Goal: Transaction & Acquisition: Purchase product/service

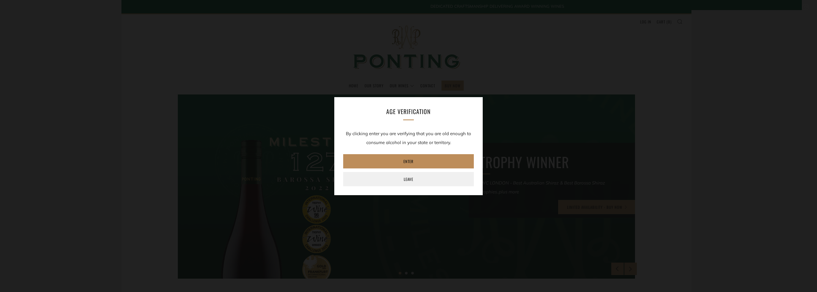
click at [400, 161] on link "Enter" at bounding box center [408, 161] width 131 height 14
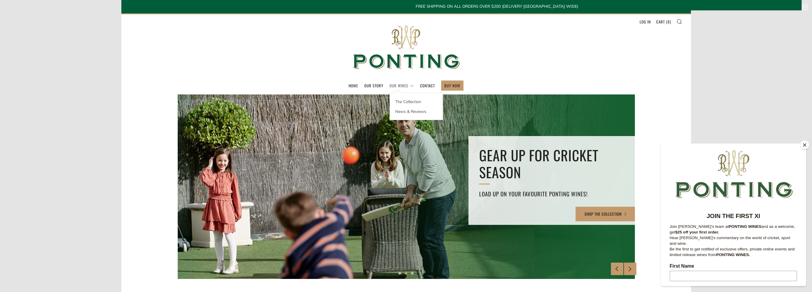
click at [398, 85] on link "Our Wines" at bounding box center [402, 85] width 24 height 9
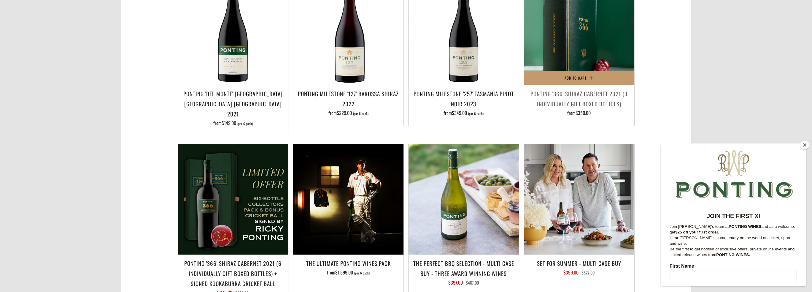
scroll to position [505, 0]
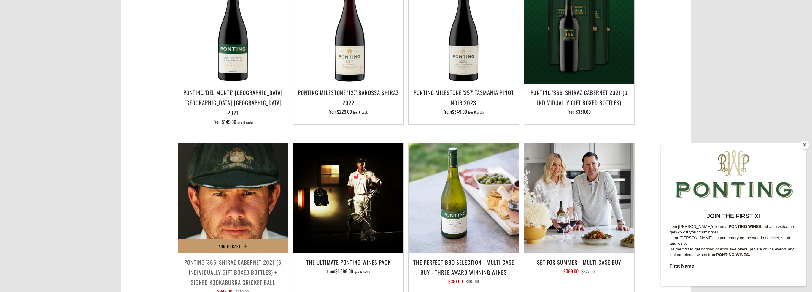
click at [230, 213] on img at bounding box center [233, 198] width 110 height 110
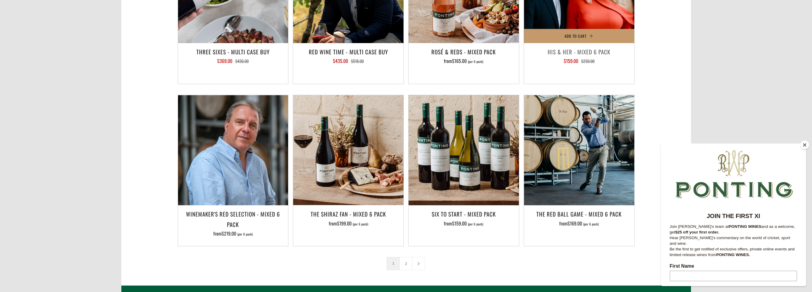
scroll to position [890, 0]
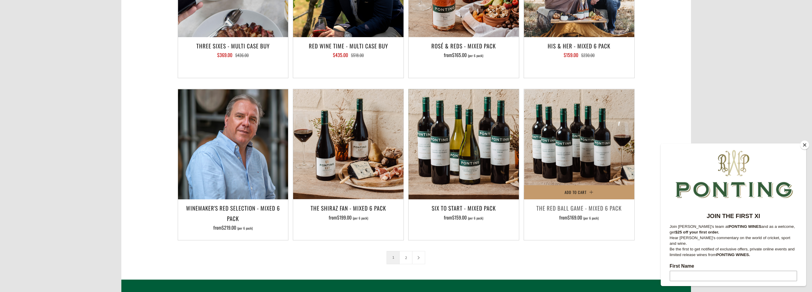
click at [582, 127] on img at bounding box center [579, 144] width 110 height 110
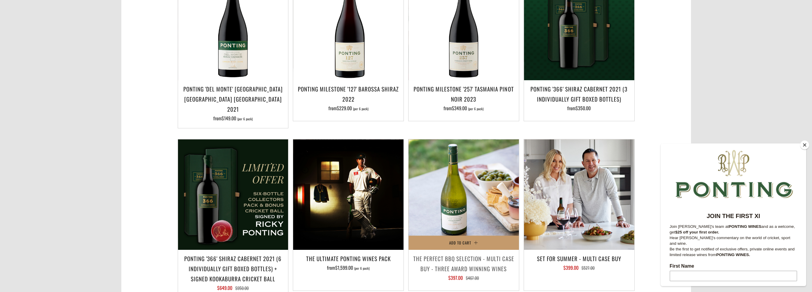
scroll to position [505, 0]
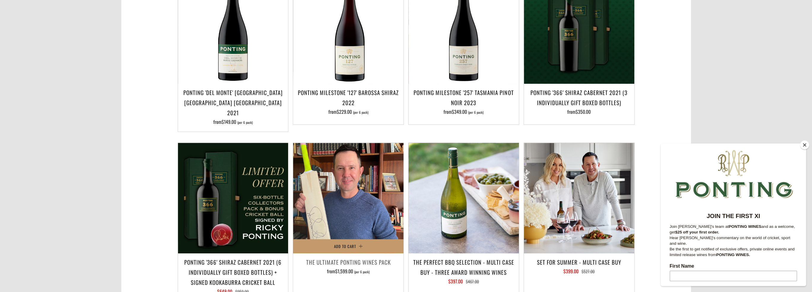
click at [343, 189] on img at bounding box center [348, 198] width 110 height 110
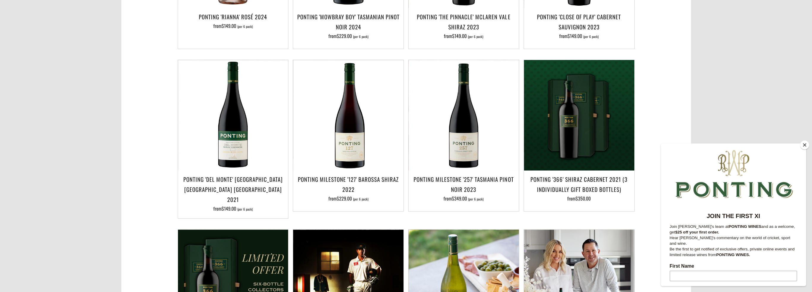
scroll to position [416, 0]
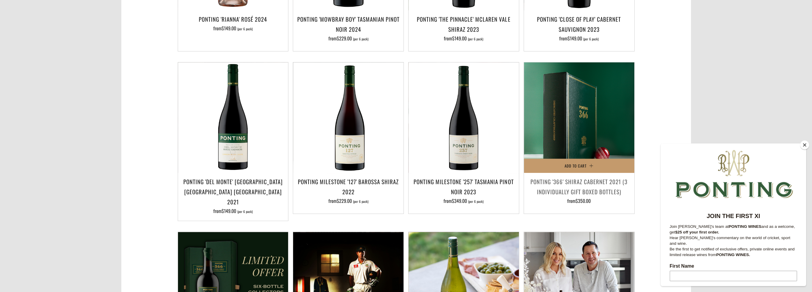
click at [575, 128] on img at bounding box center [579, 117] width 110 height 110
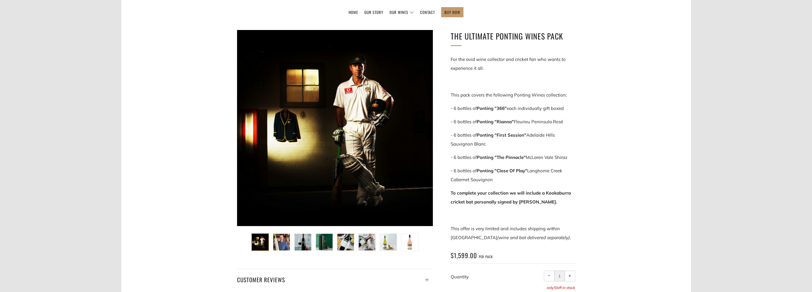
scroll to position [89, 0]
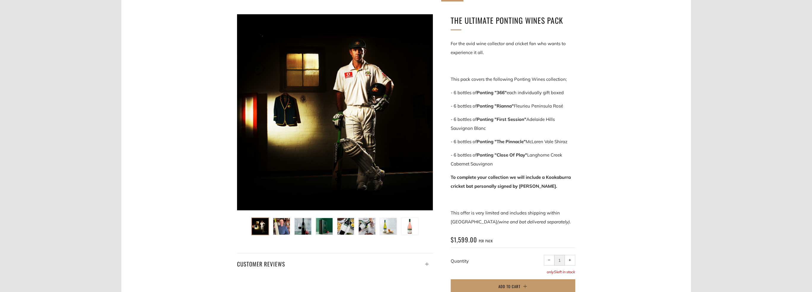
click at [258, 226] on img at bounding box center [260, 226] width 17 height 17
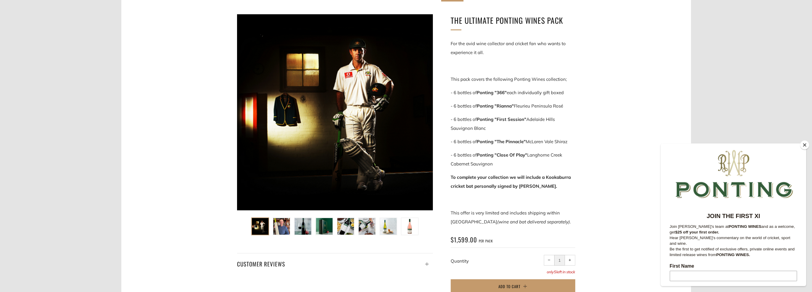
click at [276, 228] on img at bounding box center [281, 226] width 17 height 17
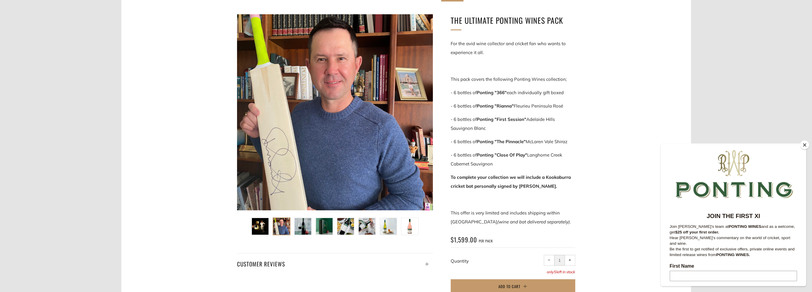
click at [298, 226] on img at bounding box center [303, 226] width 17 height 17
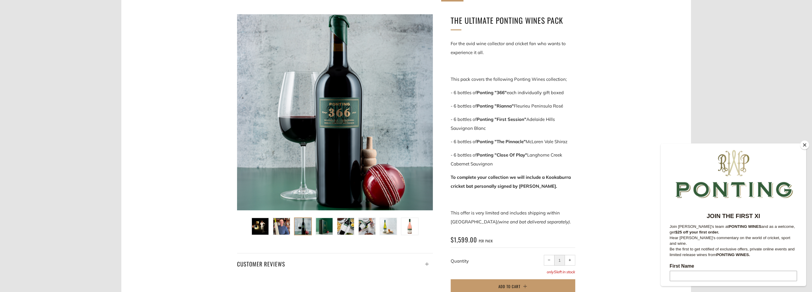
click at [320, 228] on img at bounding box center [324, 226] width 17 height 17
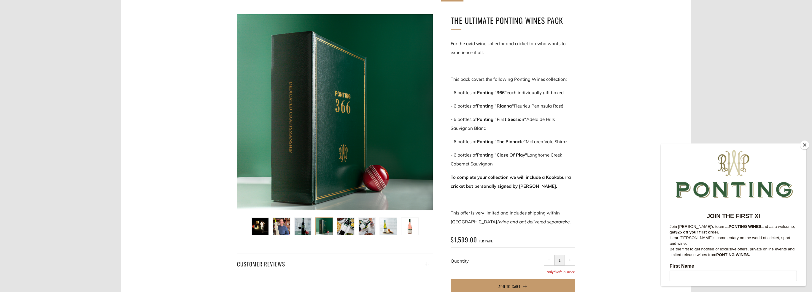
click at [318, 229] on img at bounding box center [324, 226] width 17 height 17
click at [342, 229] on img at bounding box center [345, 226] width 17 height 17
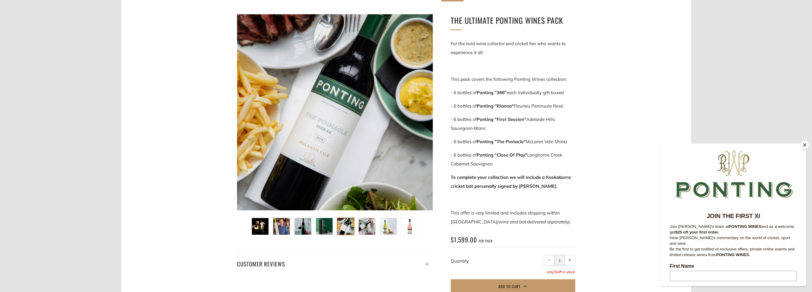
click at [349, 230] on img at bounding box center [345, 226] width 17 height 17
click at [363, 230] on img at bounding box center [367, 226] width 17 height 17
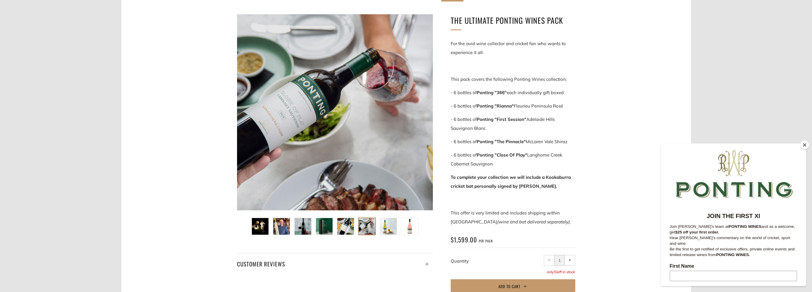
click at [366, 229] on img at bounding box center [367, 226] width 17 height 17
click at [384, 229] on img at bounding box center [388, 226] width 17 height 17
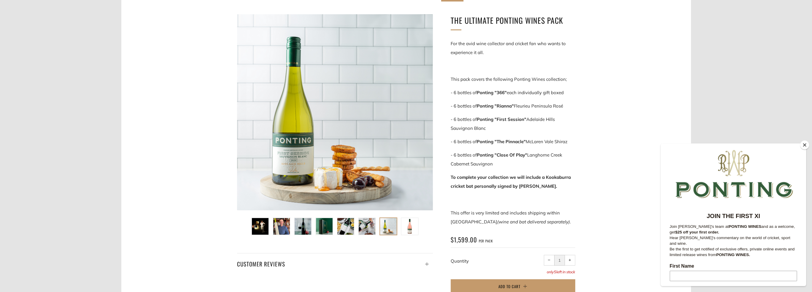
click at [407, 226] on img at bounding box center [410, 226] width 17 height 17
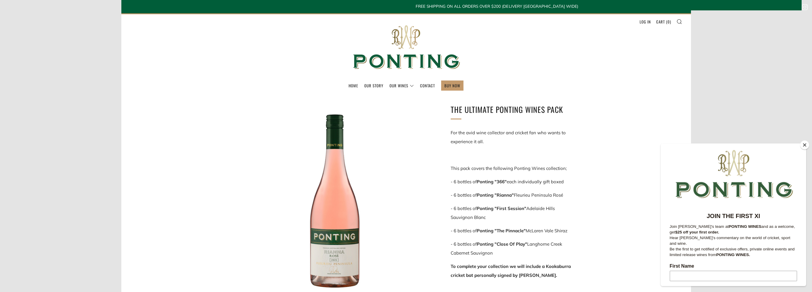
scroll to position [0, 0]
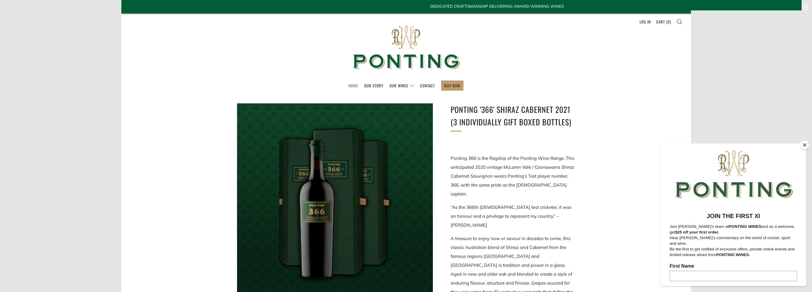
click at [352, 84] on link "Home" at bounding box center [353, 85] width 9 height 9
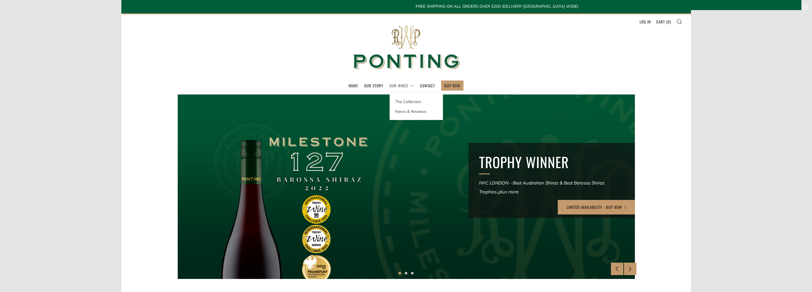
click at [393, 84] on link "Our Wines" at bounding box center [402, 85] width 24 height 9
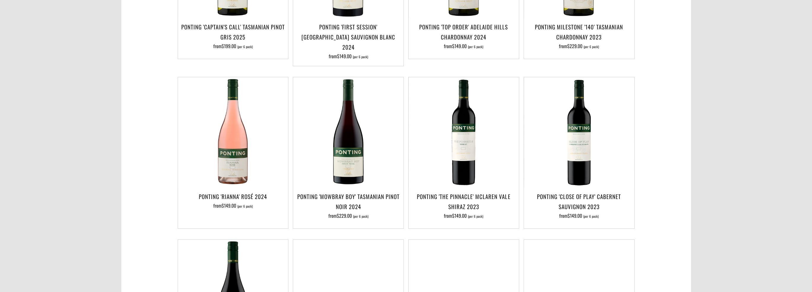
scroll to position [267, 0]
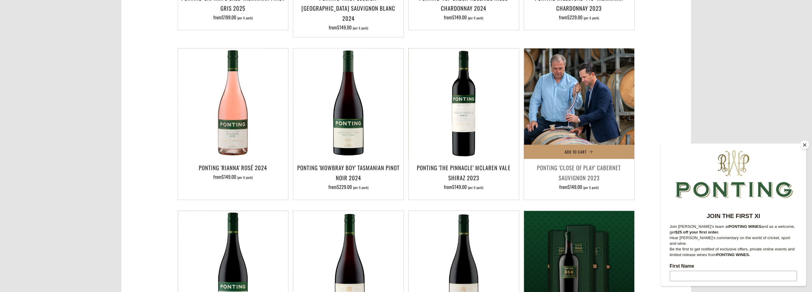
click at [567, 116] on img at bounding box center [579, 103] width 110 height 110
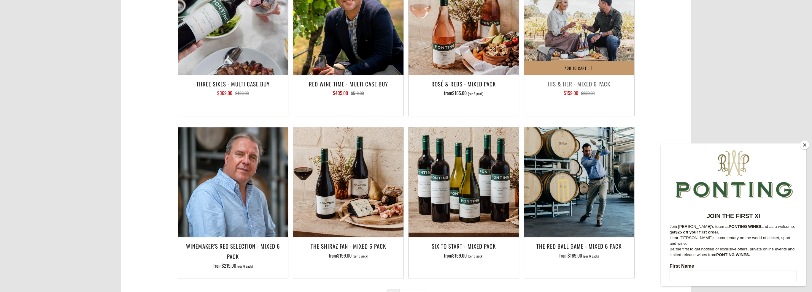
scroll to position [861, 0]
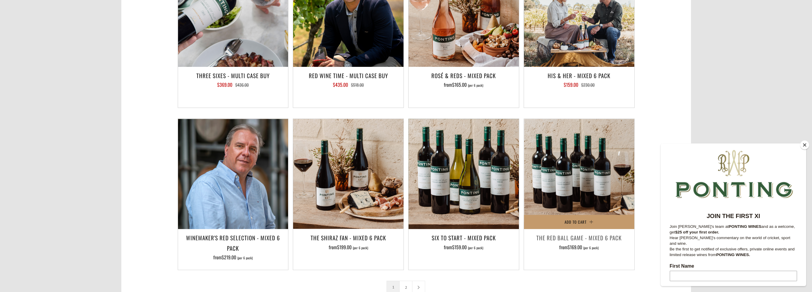
click at [590, 179] on img at bounding box center [579, 174] width 110 height 110
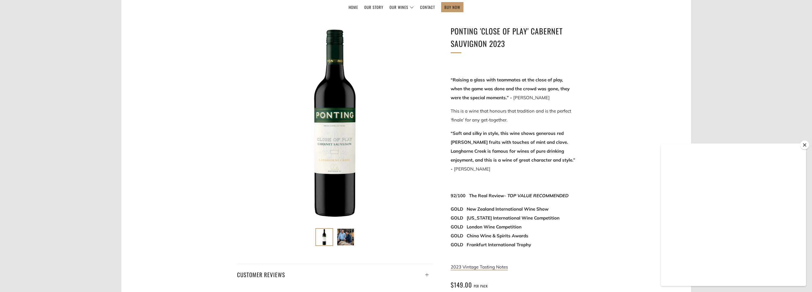
scroll to position [119, 0]
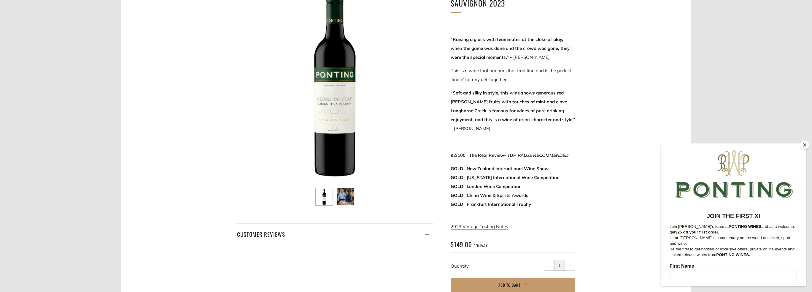
drag, startPoint x: 356, startPoint y: 198, endPoint x: 353, endPoint y: 198, distance: 3.9
click at [356, 198] on div at bounding box center [335, 194] width 64 height 21
click at [351, 198] on img at bounding box center [345, 196] width 17 height 17
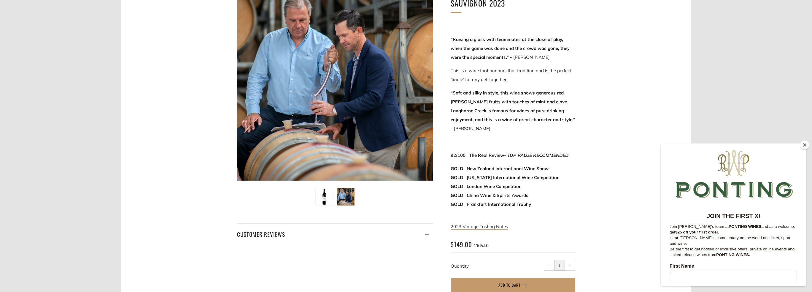
click at [325, 197] on img at bounding box center [324, 196] width 17 height 17
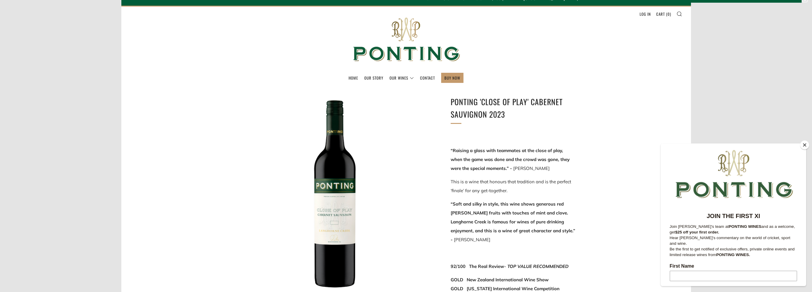
scroll to position [0, 0]
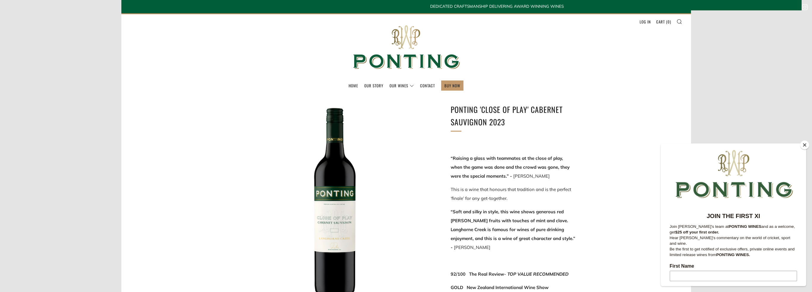
click at [345, 219] on div at bounding box center [335, 201] width 196 height 196
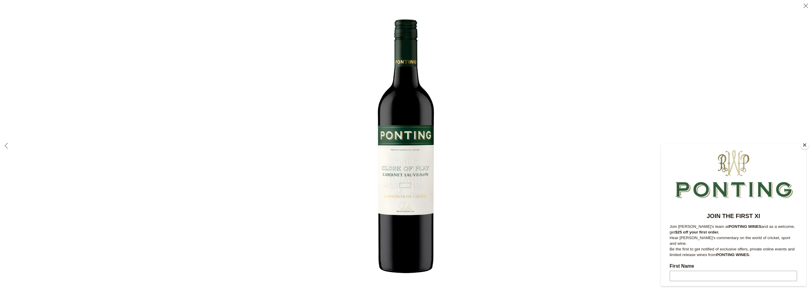
click at [417, 174] on img at bounding box center [406, 146] width 266 height 266
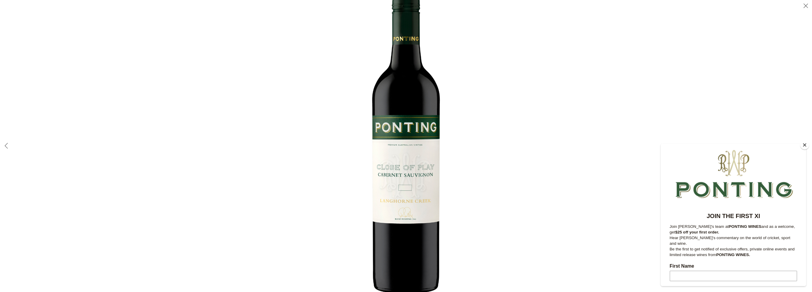
click at [417, 174] on img at bounding box center [406, 140] width 321 height 321
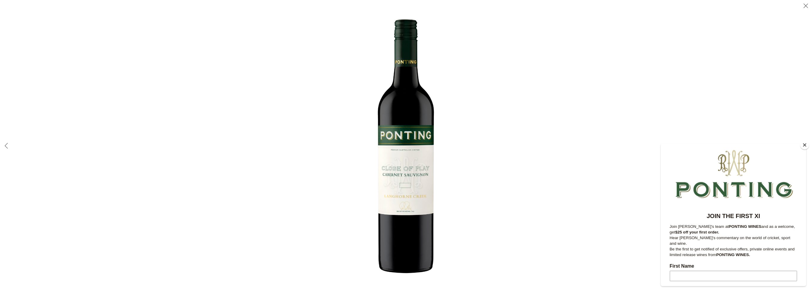
click at [417, 174] on img at bounding box center [406, 146] width 266 height 266
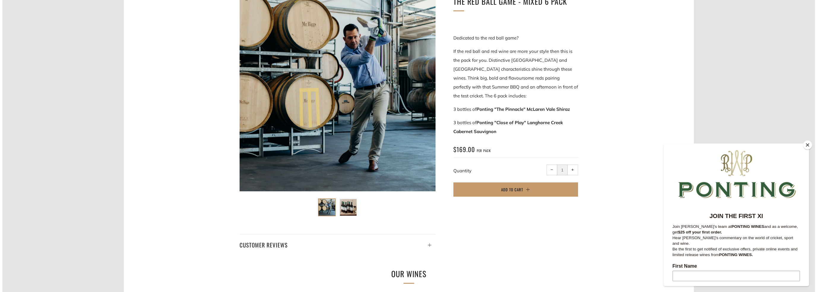
scroll to position [119, 0]
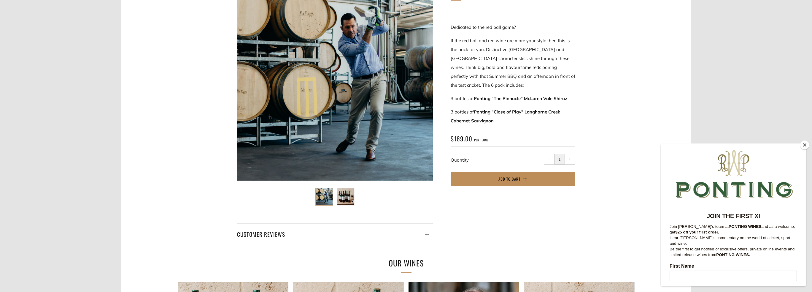
click at [520, 177] on span "Add to Cart" at bounding box center [510, 179] width 22 height 6
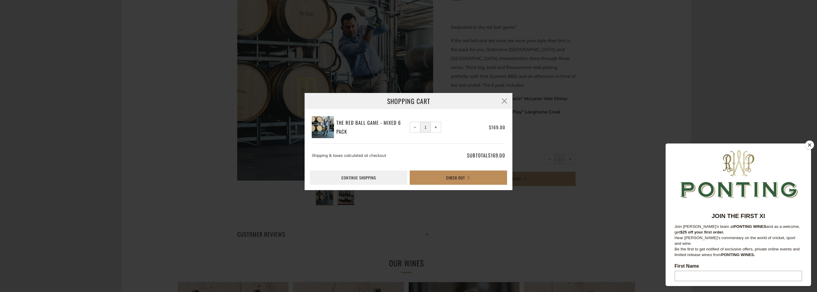
click at [430, 183] on button "Check Out" at bounding box center [458, 177] width 97 height 14
